Goal: Find specific page/section: Find specific page/section

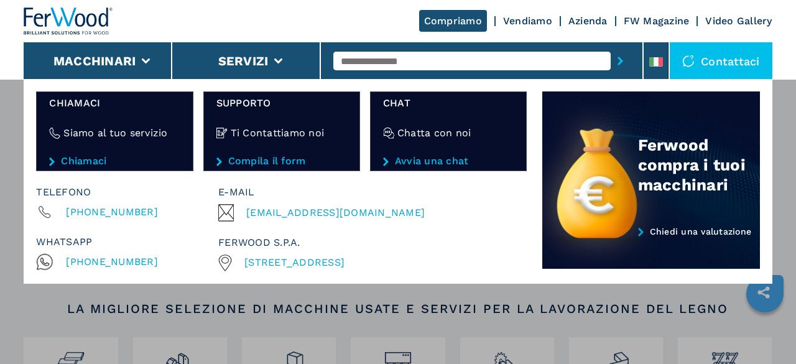
click at [590, 24] on link "Azienda" at bounding box center [587, 21] width 39 height 12
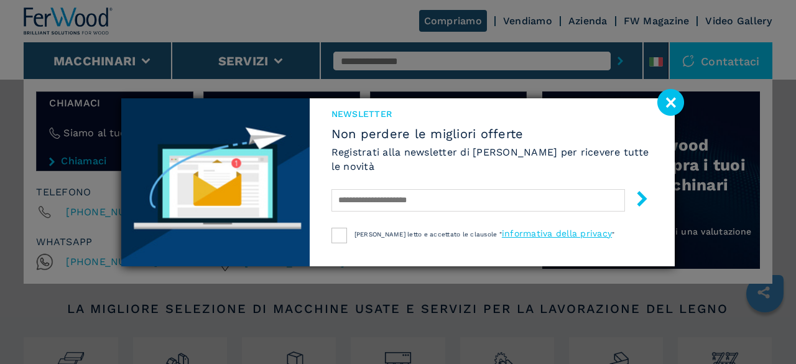
click at [672, 106] on image at bounding box center [670, 102] width 27 height 27
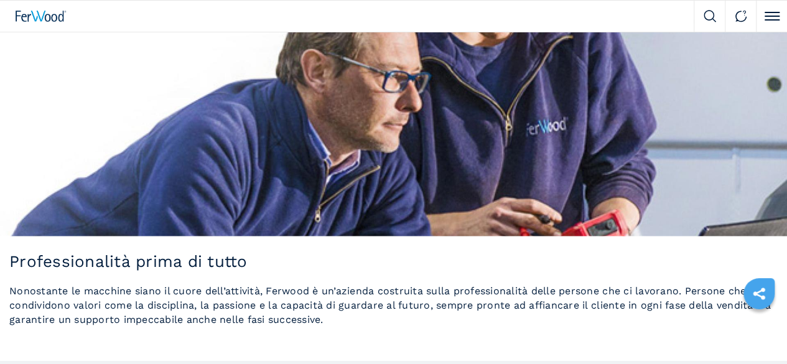
scroll to position [1388, 0]
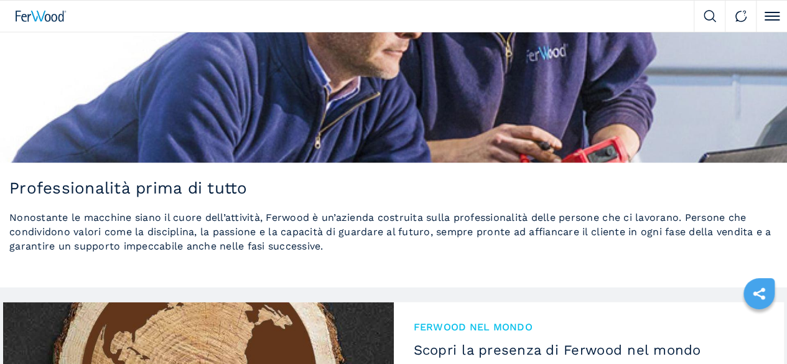
drag, startPoint x: 793, startPoint y: 57, endPoint x: 793, endPoint y: 375, distance: 317.8
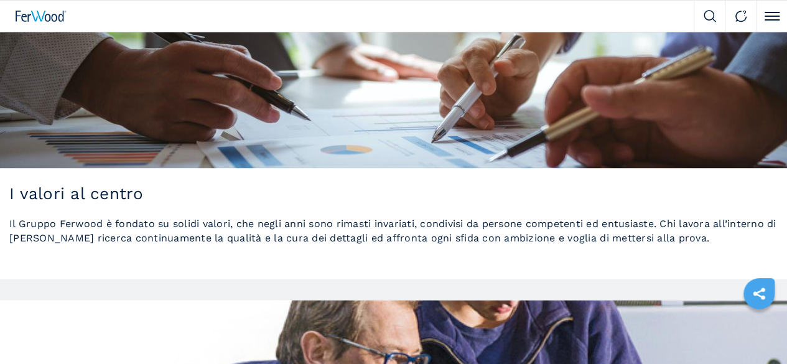
scroll to position [983, 0]
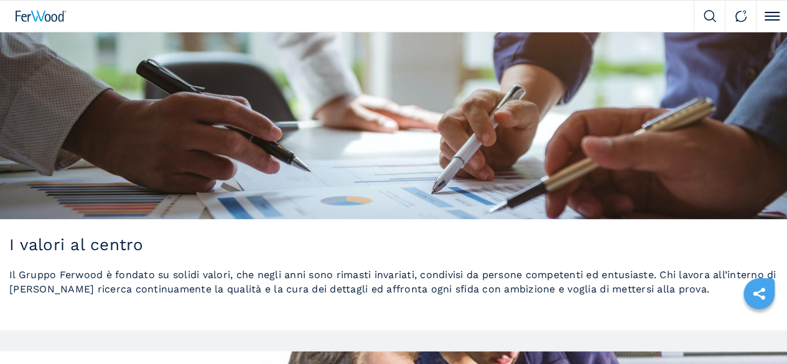
click at [0, 0] on button "Servizi" at bounding box center [0, 0] width 0 height 0
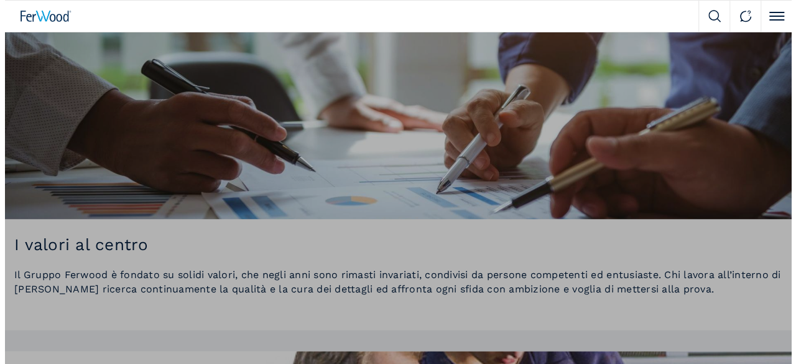
scroll to position [988, 0]
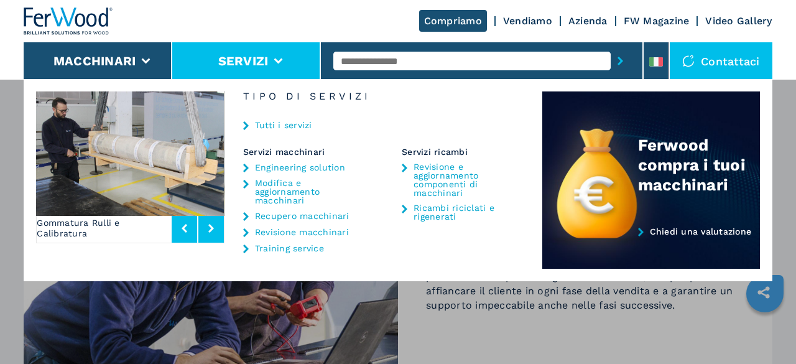
click at [786, 205] on div "Macchinari Bordatrici Squadratrici Centro di lavoro cnc Foratrici - inseritrici…" at bounding box center [398, 261] width 796 height 364
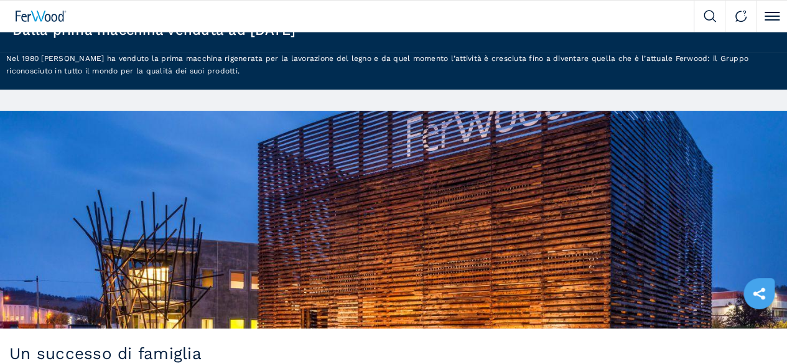
scroll to position [0, 0]
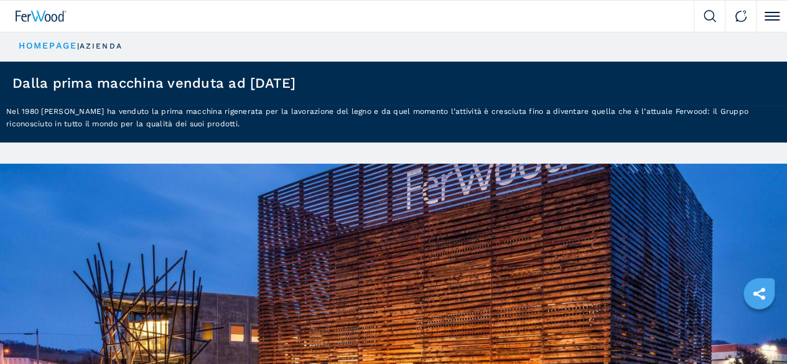
click at [0, 0] on div "Contattaci" at bounding box center [0, 0] width 0 height 0
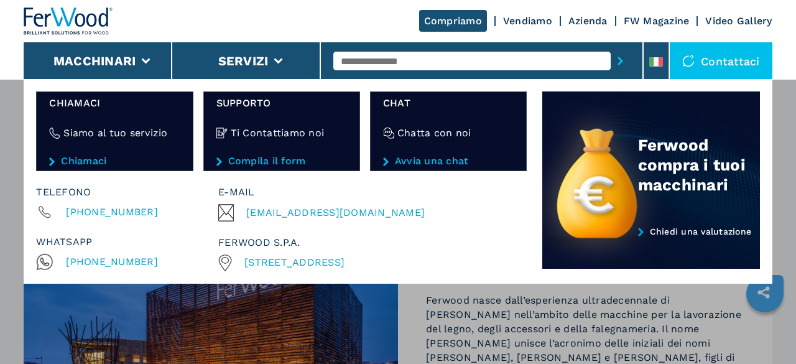
click at [320, 216] on span "[EMAIL_ADDRESS][DOMAIN_NAME]" at bounding box center [335, 212] width 178 height 17
click at [0, 196] on div "Macchinari Bordatrici Squadratrici Centro di lavoro cnc Foratrici - inseritrici…" at bounding box center [398, 261] width 796 height 364
